Goal: Task Accomplishment & Management: Manage account settings

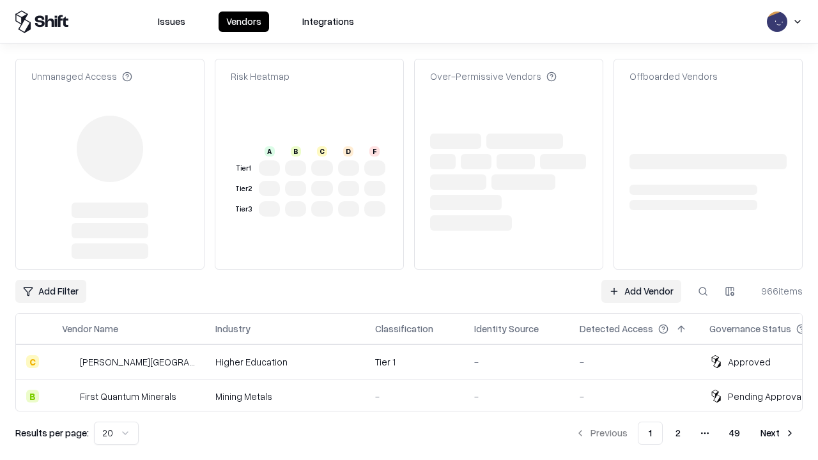
click at [641, 292] on link "Add Vendor" at bounding box center [642, 291] width 80 height 23
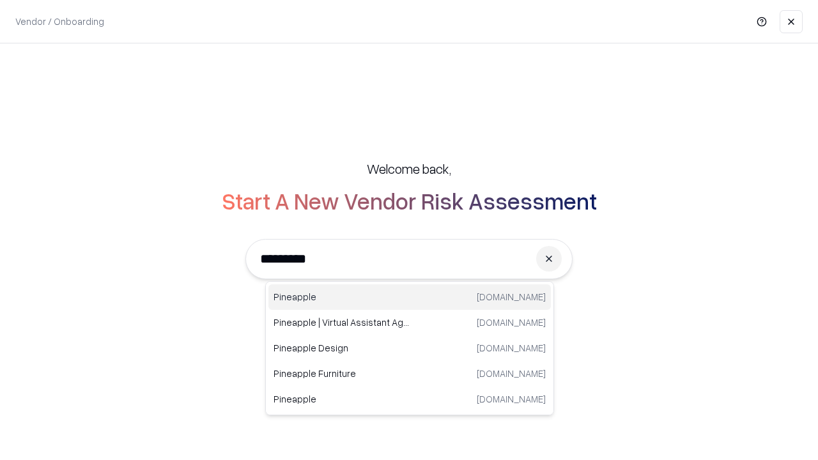
click at [410, 297] on div "Pineapple [DOMAIN_NAME]" at bounding box center [410, 298] width 283 height 26
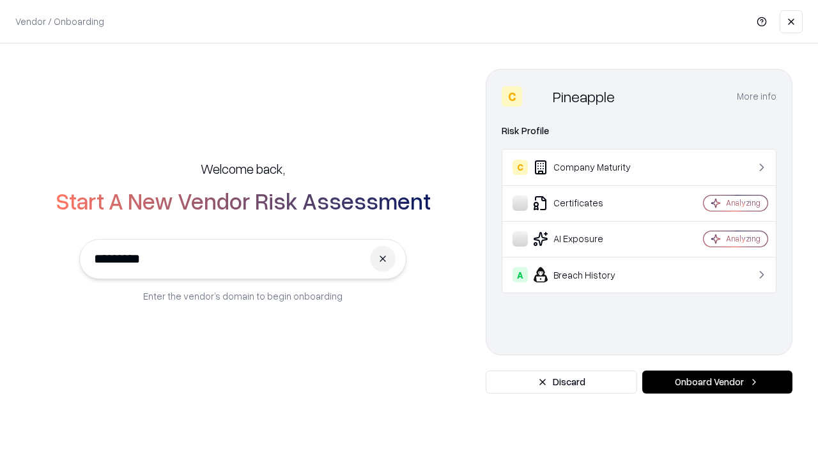
type input "*********"
click at [717, 382] on button "Onboard Vendor" at bounding box center [718, 382] width 150 height 23
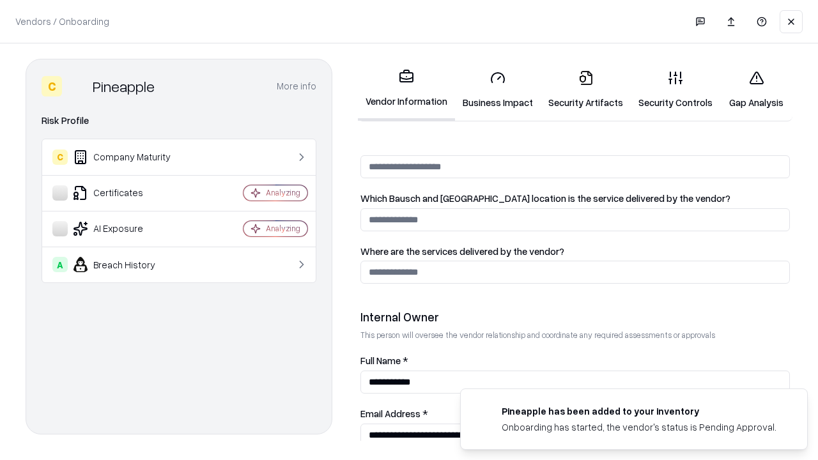
scroll to position [662, 0]
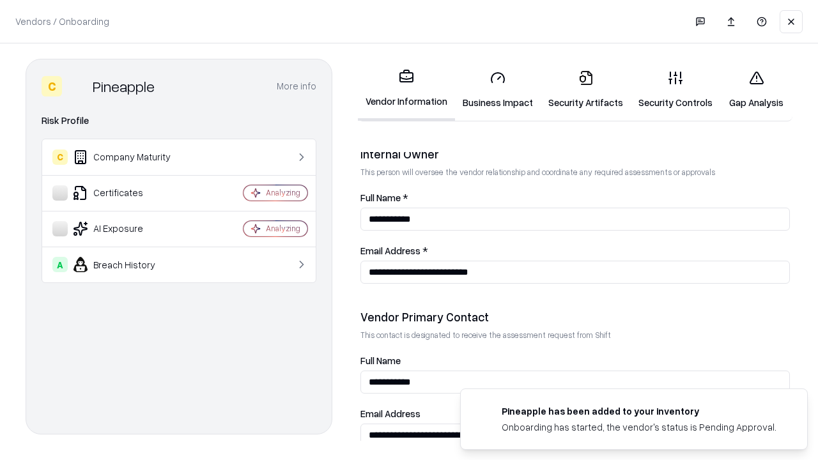
click at [498, 90] on link "Business Impact" at bounding box center [498, 89] width 86 height 59
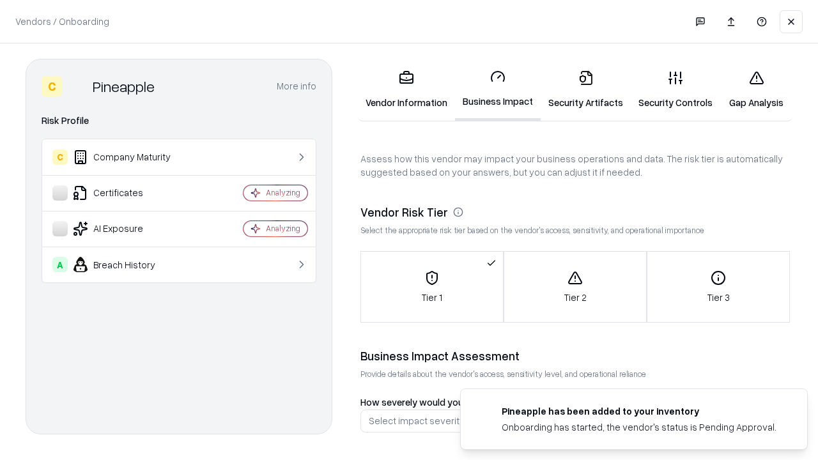
click at [586, 90] on link "Security Artifacts" at bounding box center [586, 89] width 90 height 59
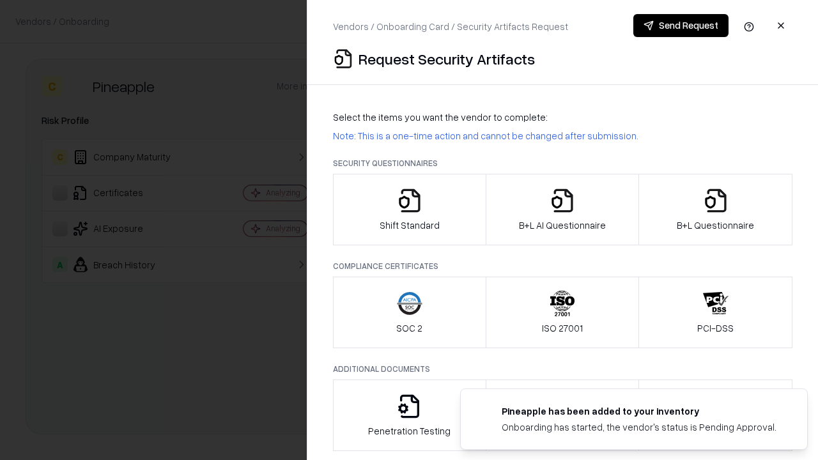
click at [409, 210] on icon "button" at bounding box center [410, 201] width 26 height 26
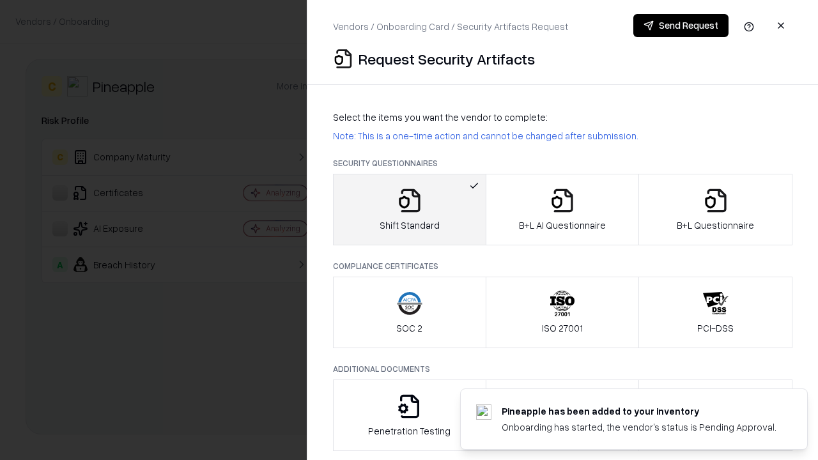
click at [681, 26] on button "Send Request" at bounding box center [681, 25] width 95 height 23
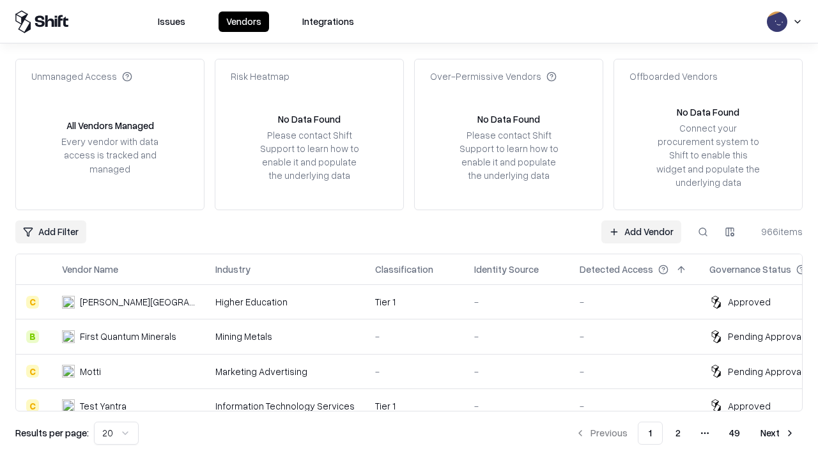
click at [703, 231] on button at bounding box center [703, 232] width 23 height 23
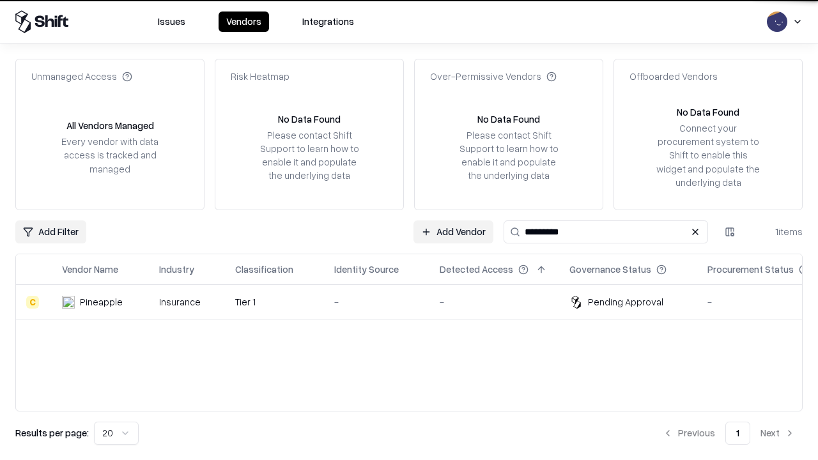
type input "*********"
click at [417, 302] on div "-" at bounding box center [376, 301] width 85 height 13
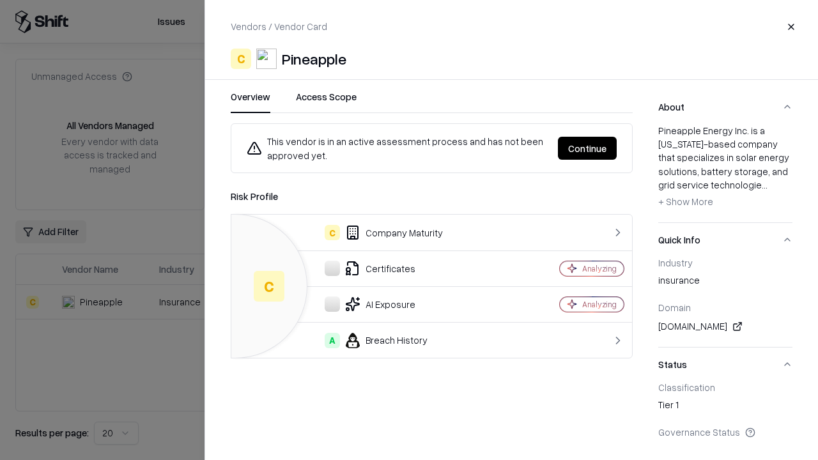
click at [588, 148] on button "Continue" at bounding box center [587, 148] width 59 height 23
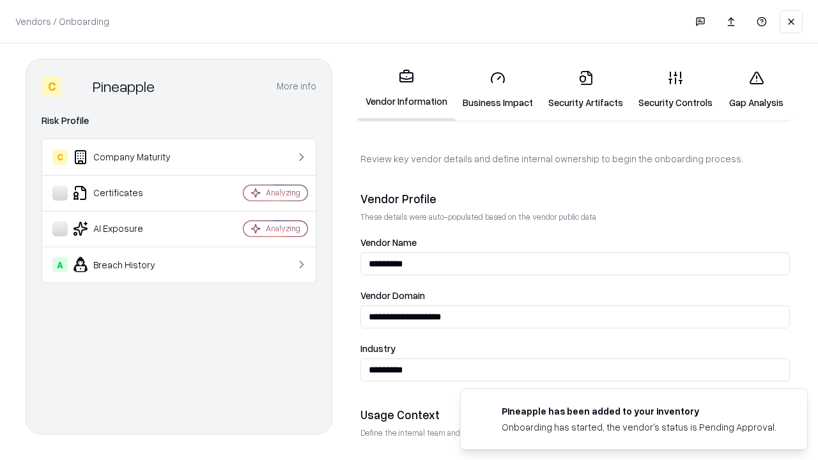
click at [586, 90] on link "Security Artifacts" at bounding box center [586, 89] width 90 height 59
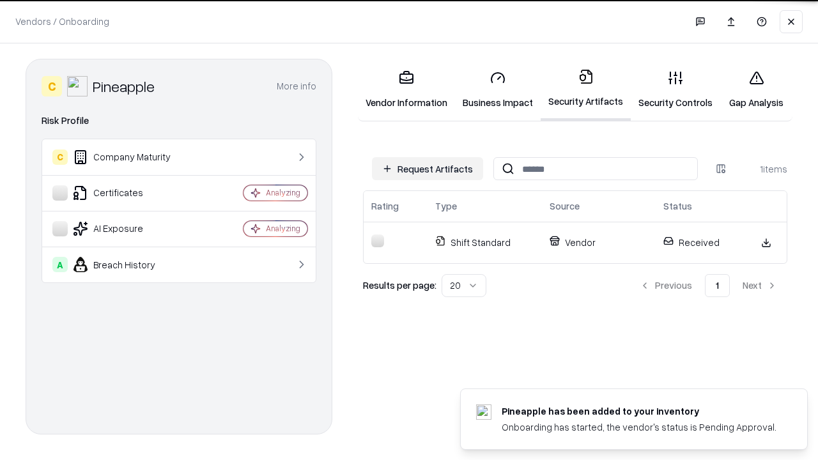
click at [676, 90] on link "Security Controls" at bounding box center [676, 89] width 90 height 59
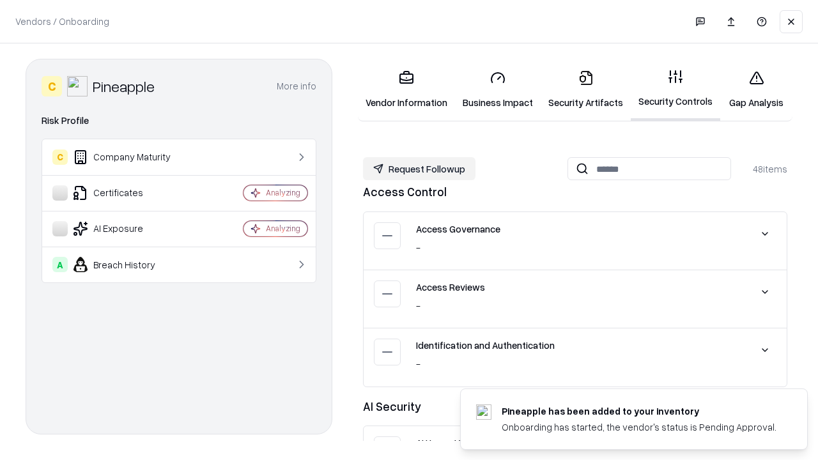
click at [419, 169] on button "Request Followup" at bounding box center [419, 168] width 113 height 23
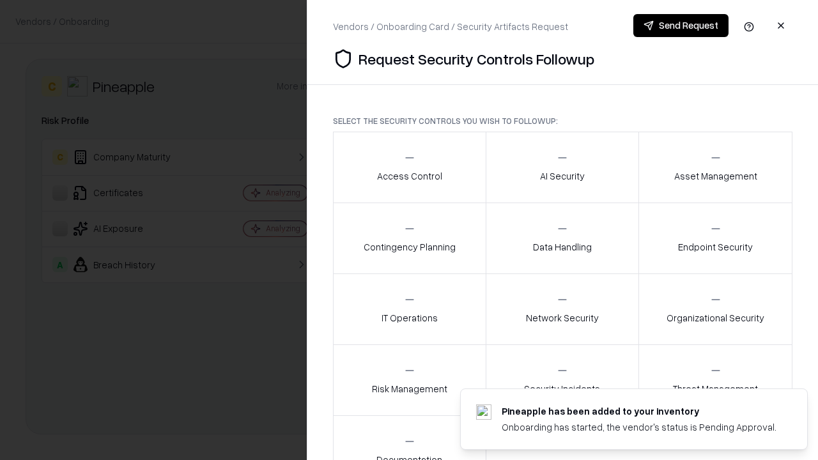
click at [409, 168] on div "Access Control" at bounding box center [409, 167] width 65 height 31
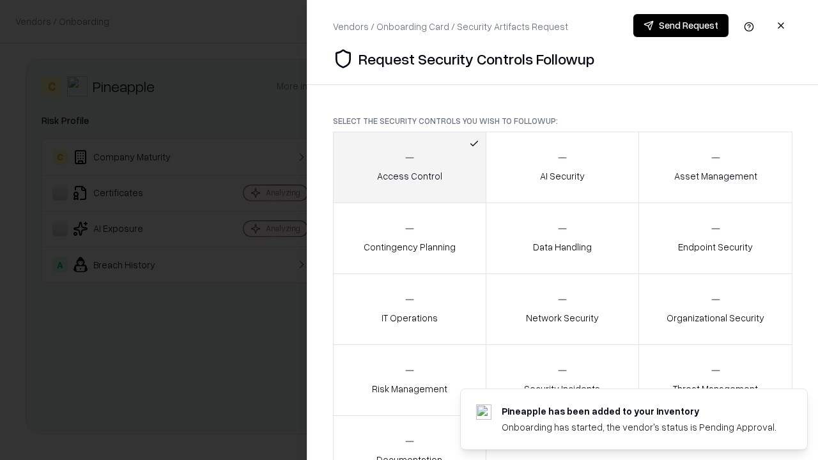
click at [681, 26] on button "Send Request" at bounding box center [681, 25] width 95 height 23
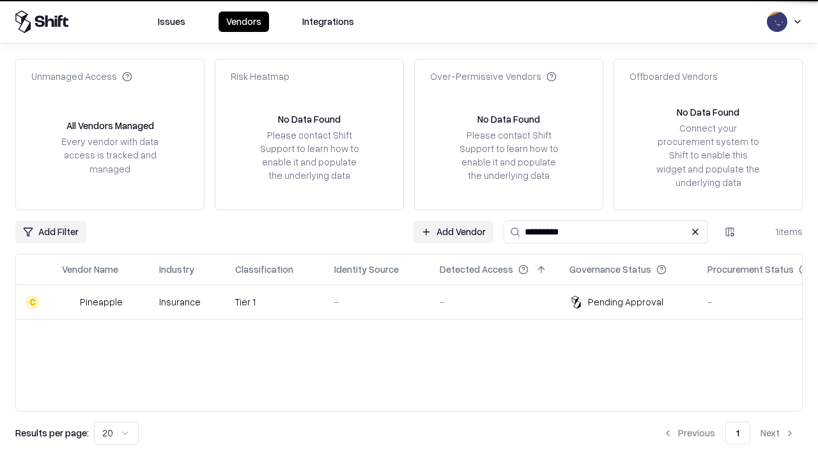
type input "*********"
click at [417, 302] on div "-" at bounding box center [376, 301] width 85 height 13
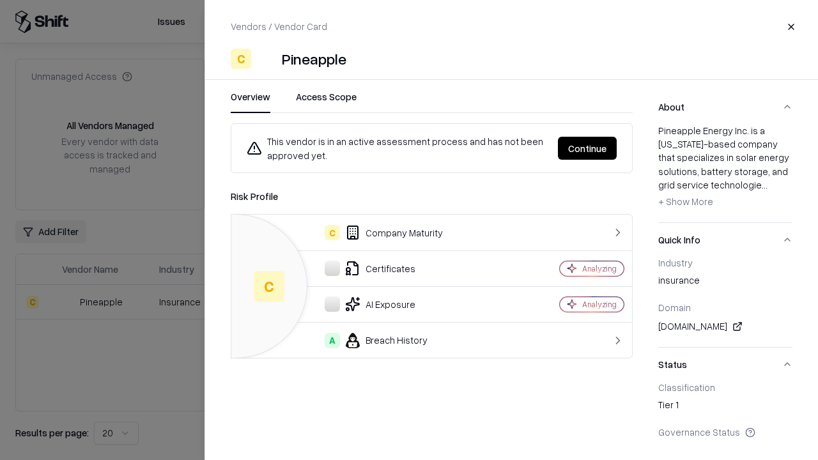
click at [588, 148] on button "Continue" at bounding box center [587, 148] width 59 height 23
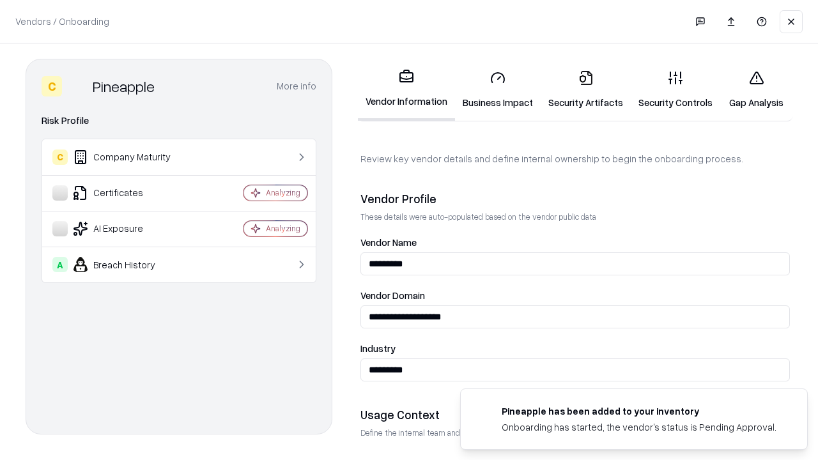
click at [756, 90] on link "Gap Analysis" at bounding box center [757, 89] width 72 height 59
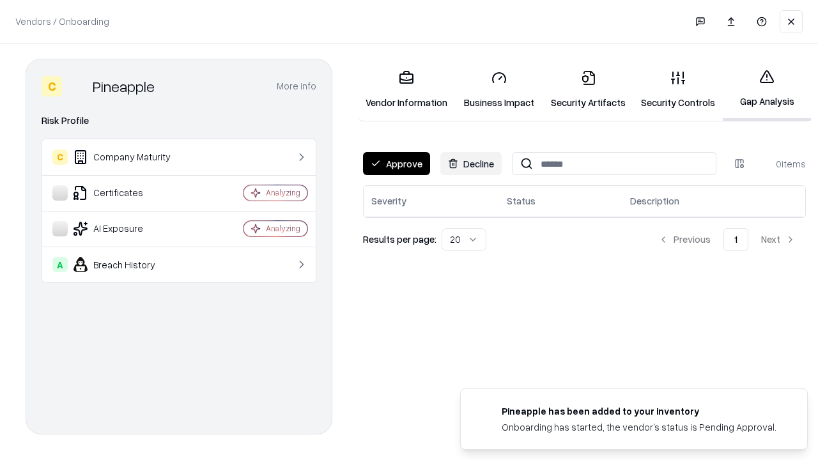
click at [396, 164] on button "Approve" at bounding box center [396, 163] width 67 height 23
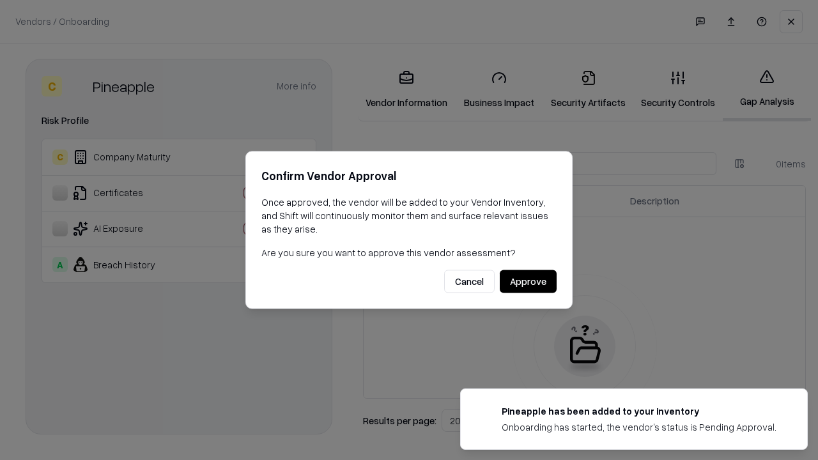
click at [528, 281] on button "Approve" at bounding box center [528, 281] width 57 height 23
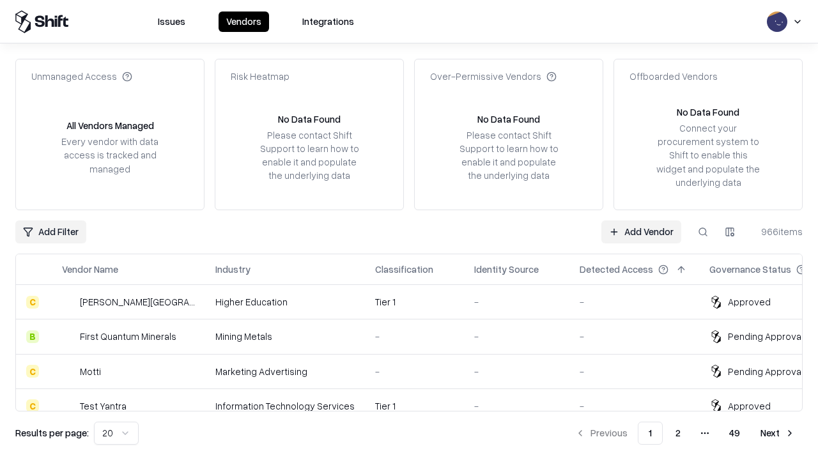
type input "*********"
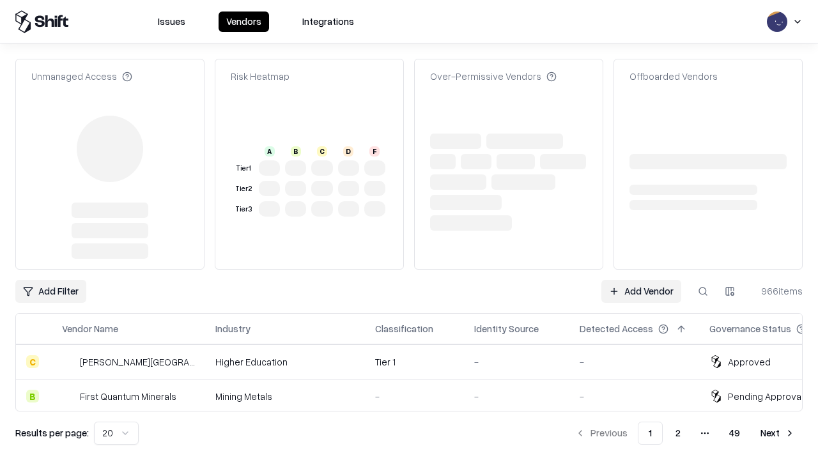
click at [641, 280] on link "Add Vendor" at bounding box center [642, 291] width 80 height 23
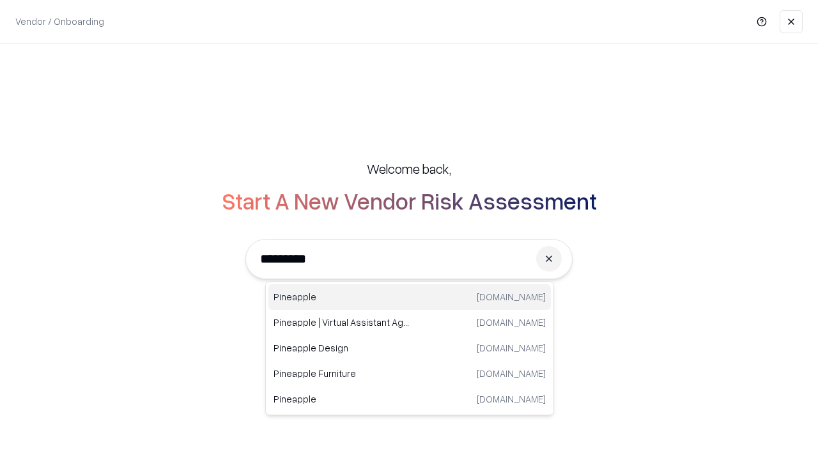
click at [410, 297] on div "Pineapple [DOMAIN_NAME]" at bounding box center [410, 298] width 283 height 26
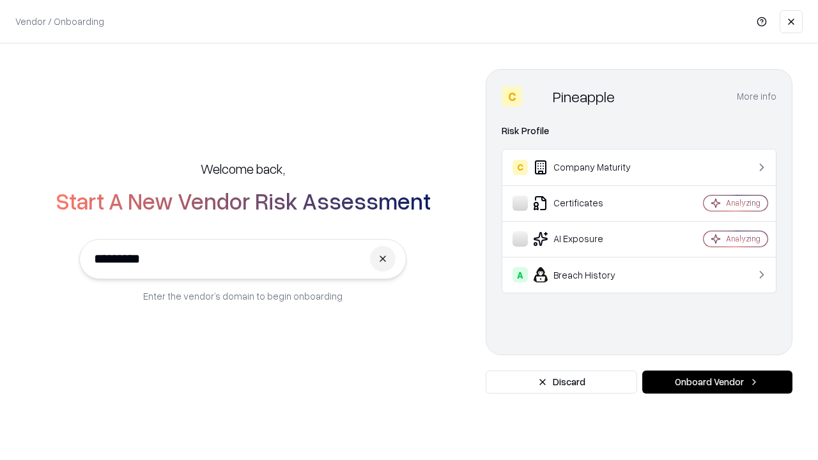
type input "*********"
click at [717, 382] on button "Onboard Vendor" at bounding box center [718, 382] width 150 height 23
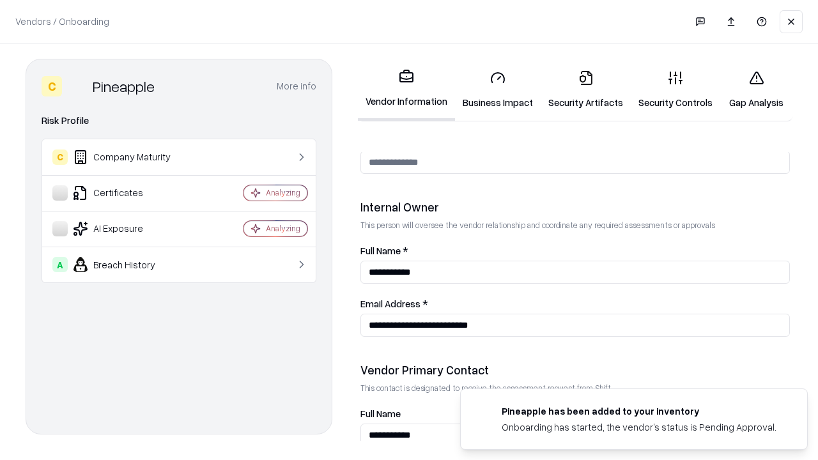
scroll to position [662, 0]
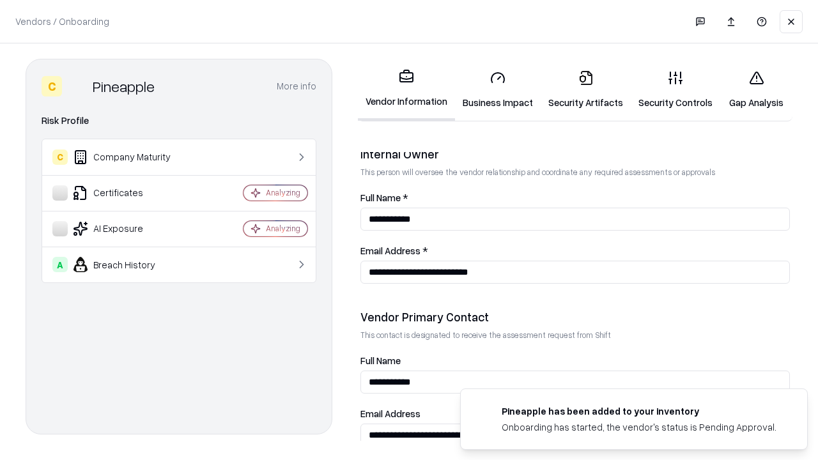
click at [756, 90] on link "Gap Analysis" at bounding box center [757, 89] width 72 height 59
